Goal: Use online tool/utility: Utilize a website feature to perform a specific function

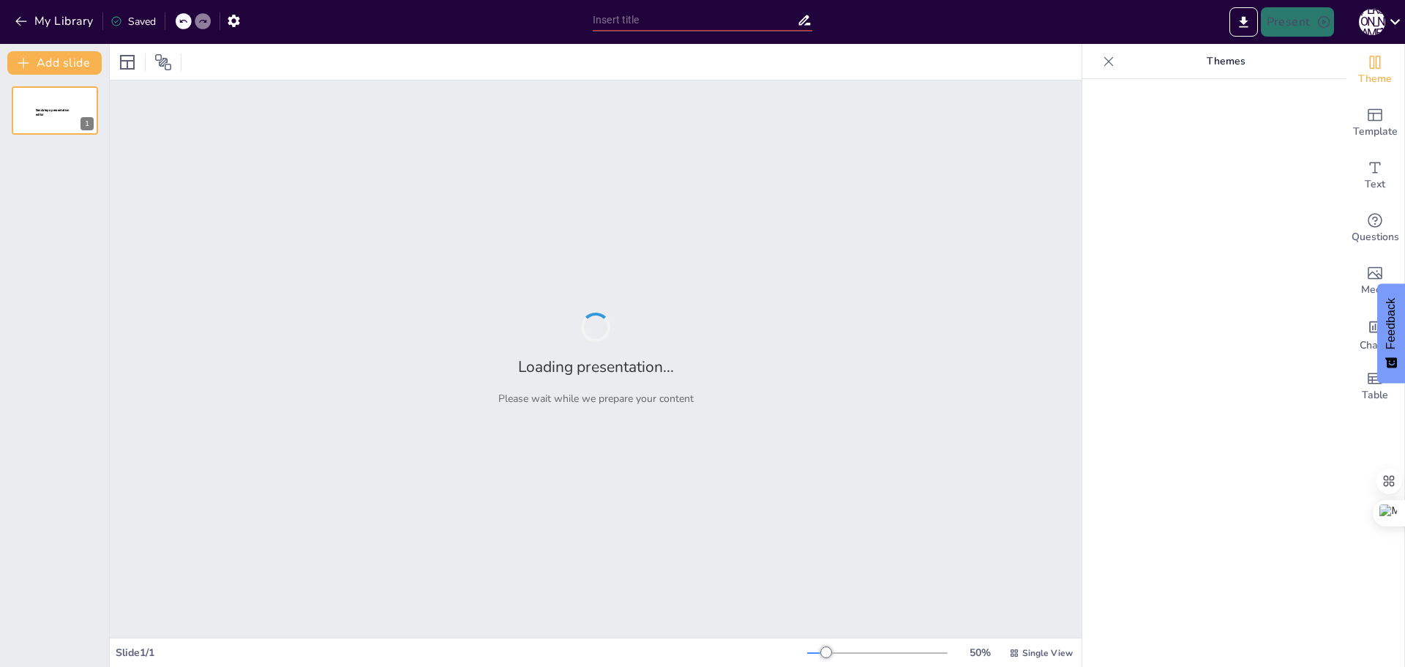
type input "Imported RA_Training_Diversity_Presentation_Enhanced.pptx"
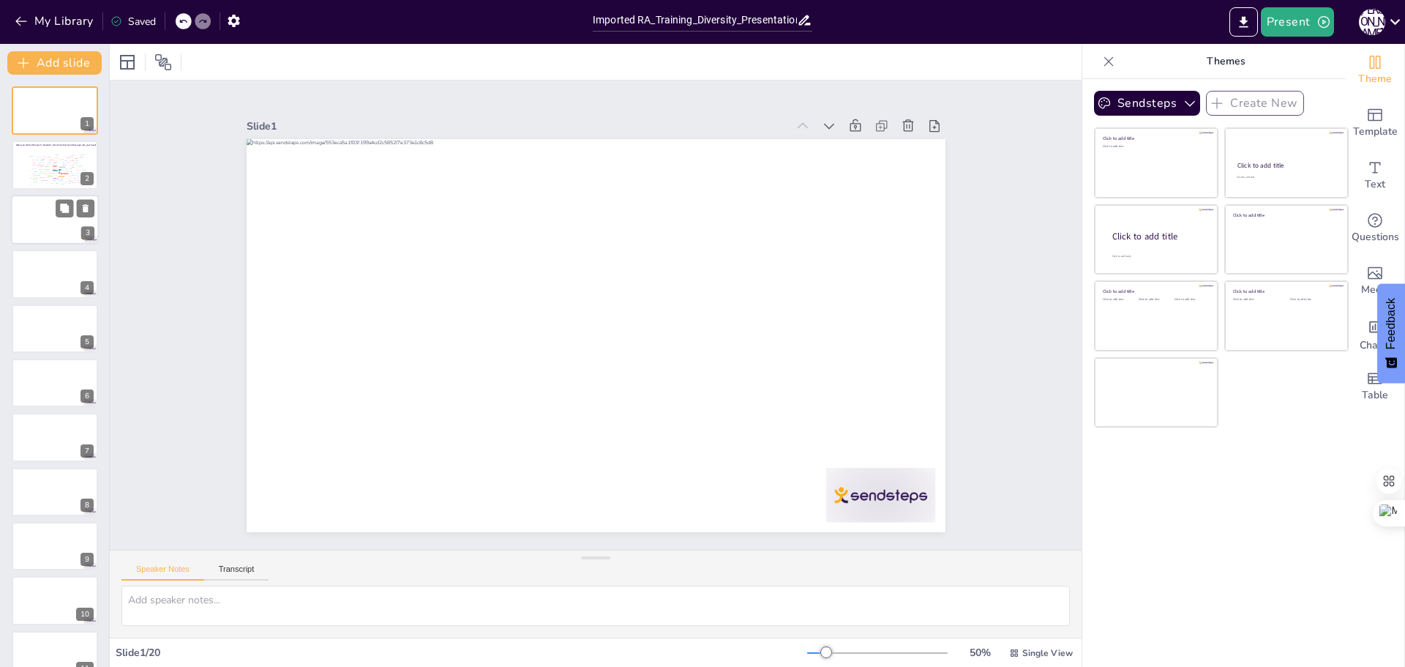
click at [51, 219] on div at bounding box center [55, 220] width 88 height 50
click at [42, 262] on div at bounding box center [55, 274] width 88 height 50
click at [34, 171] on div "Palette" at bounding box center [35, 171] width 4 height 1
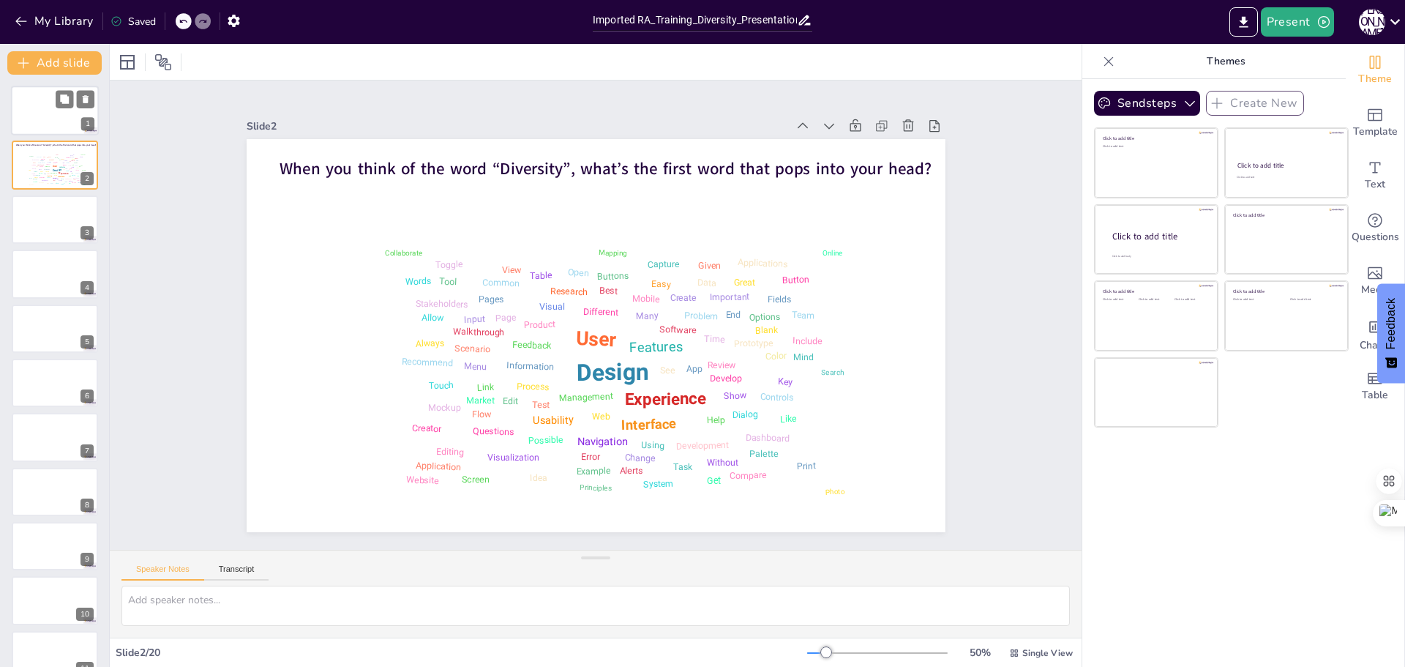
click at [56, 115] on div at bounding box center [55, 111] width 88 height 50
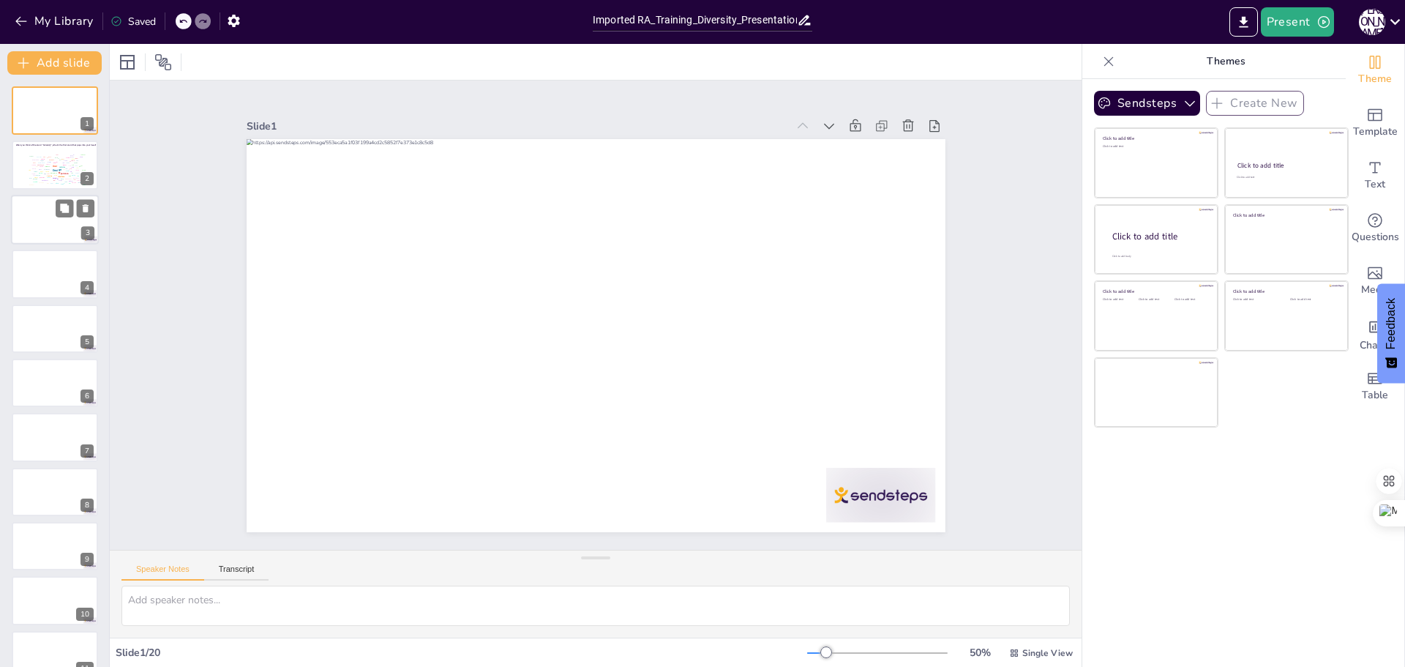
click at [30, 217] on div at bounding box center [55, 220] width 88 height 50
click at [45, 161] on div "Design User Experience Interface Features Navigation Usability Test Process Inf…" at bounding box center [56, 169] width 62 height 35
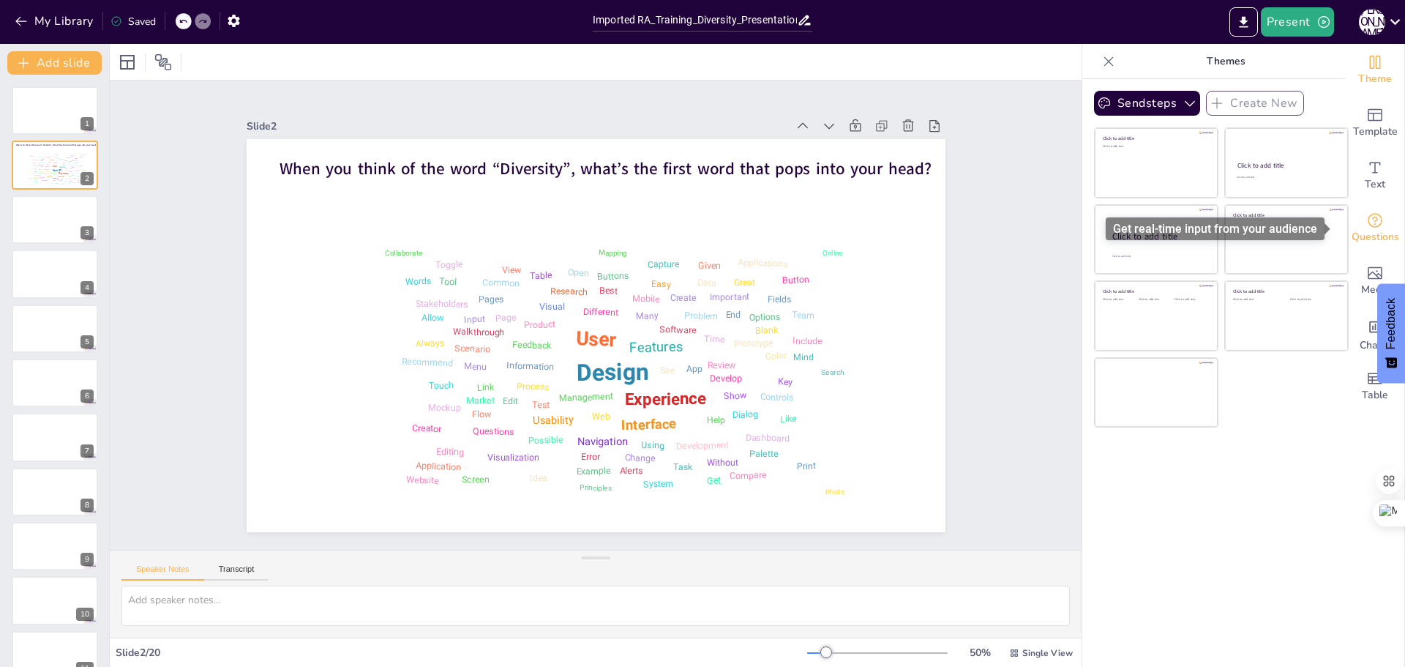
click at [1365, 234] on span "Questions" at bounding box center [1376, 237] width 48 height 16
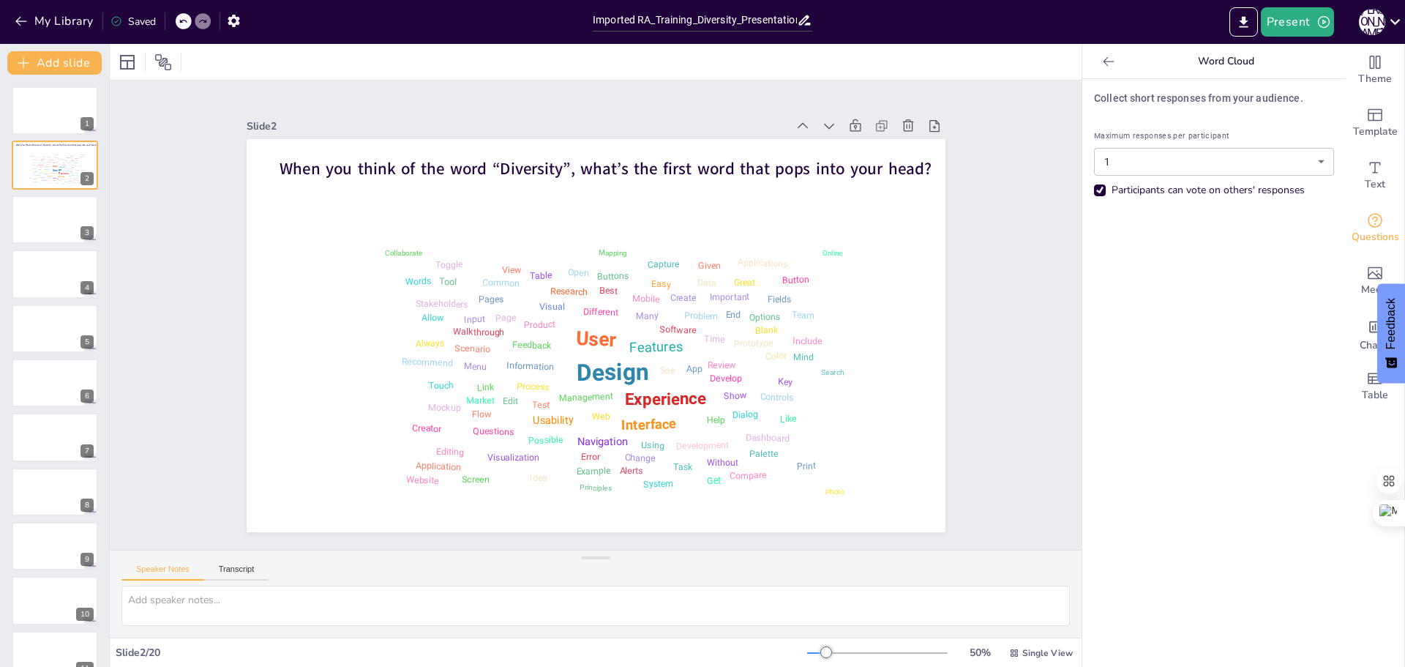
click at [1102, 59] on icon at bounding box center [1109, 61] width 15 height 15
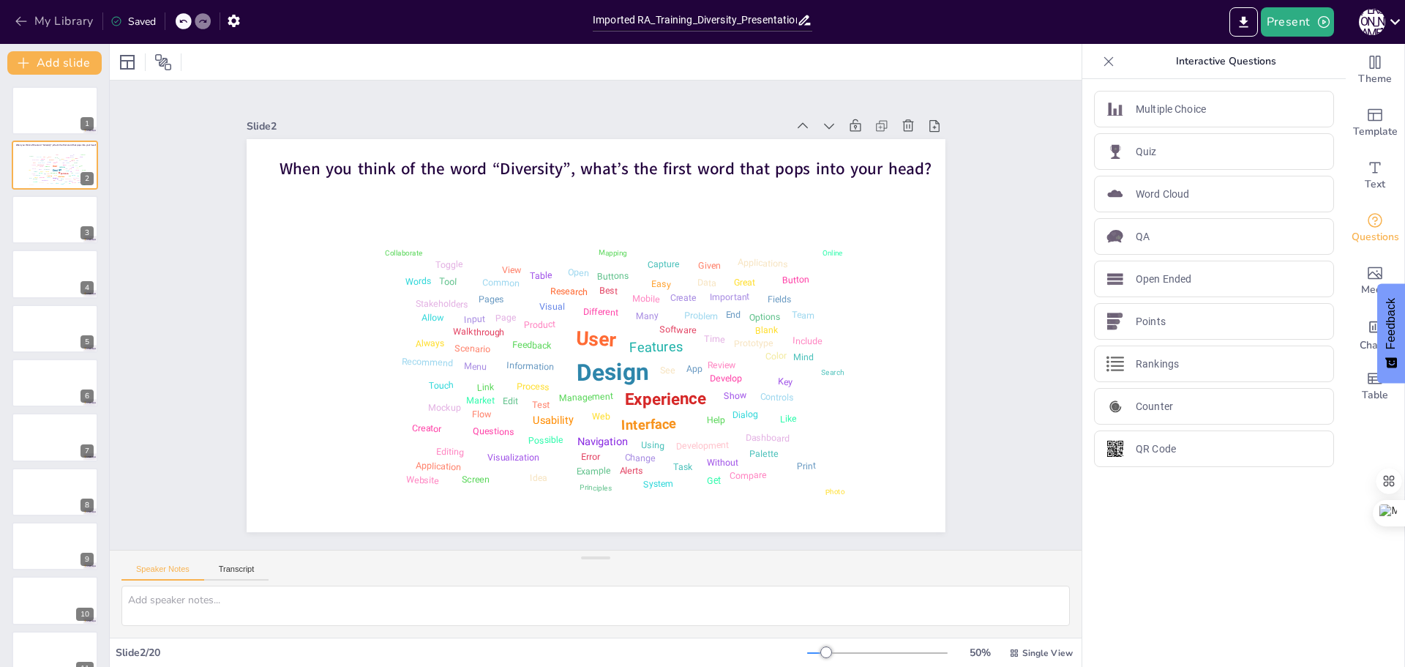
click at [25, 15] on icon "button" at bounding box center [21, 21] width 15 height 15
